Goal: Browse casually

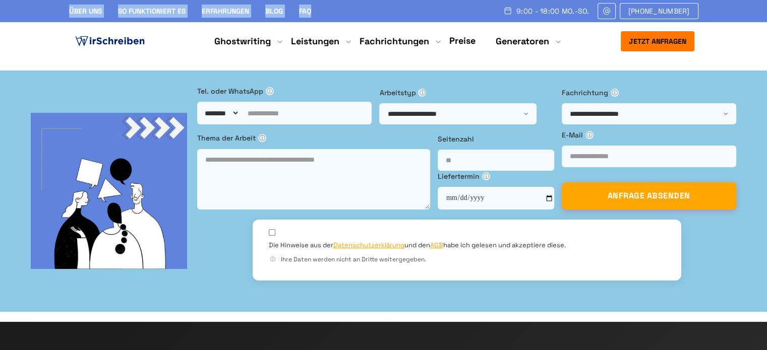
click at [336, 11] on div "Über uns So funktioniert es Erfahrungen Blog FAQ 9:00 - 18:00 Mo.-So. [PHONE_NU…" at bounding box center [383, 11] width 767 height 22
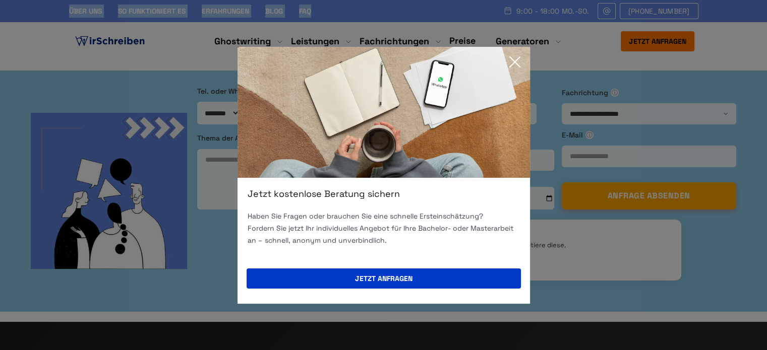
scroll to position [307, 0]
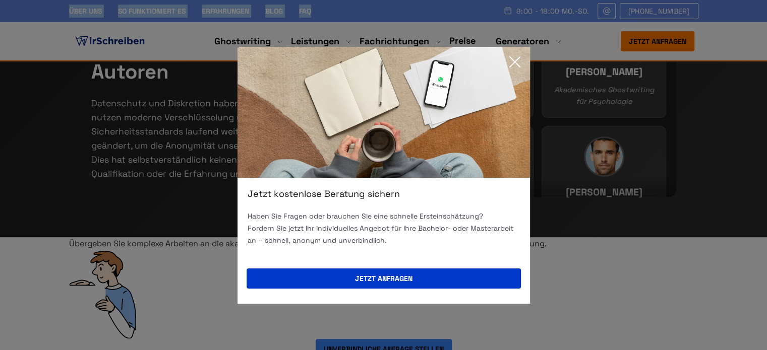
click at [514, 61] on icon at bounding box center [515, 62] width 10 height 10
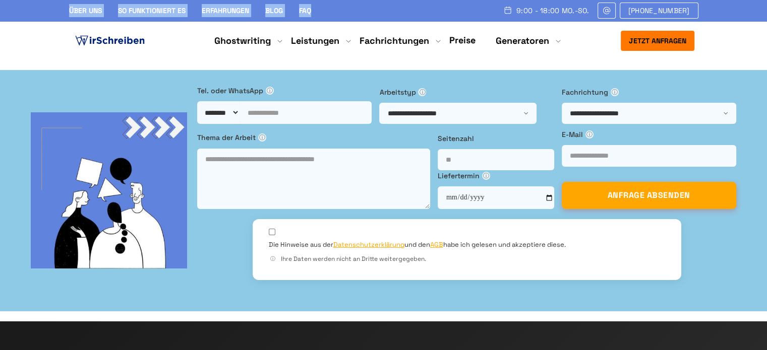
scroll to position [0, 0]
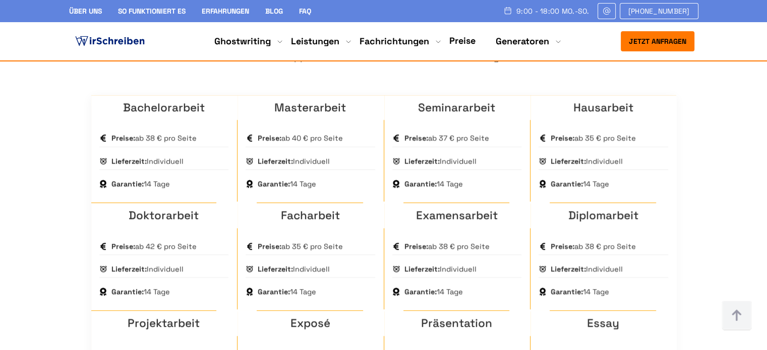
scroll to position [605, 0]
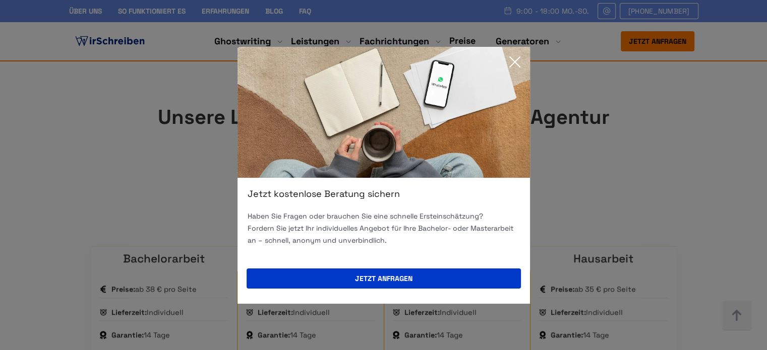
click at [514, 66] on icon at bounding box center [515, 62] width 20 height 20
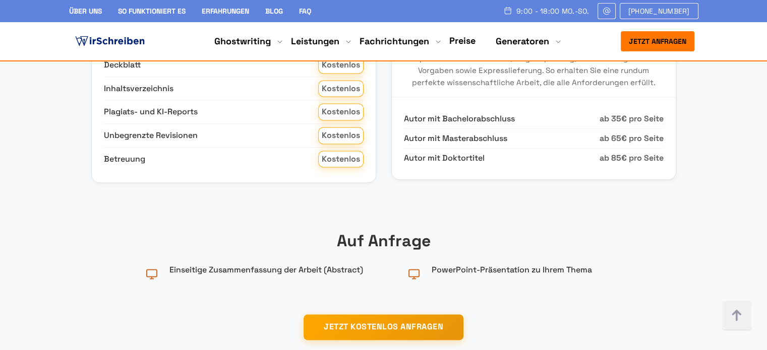
scroll to position [1513, 0]
